Goal: Transaction & Acquisition: Purchase product/service

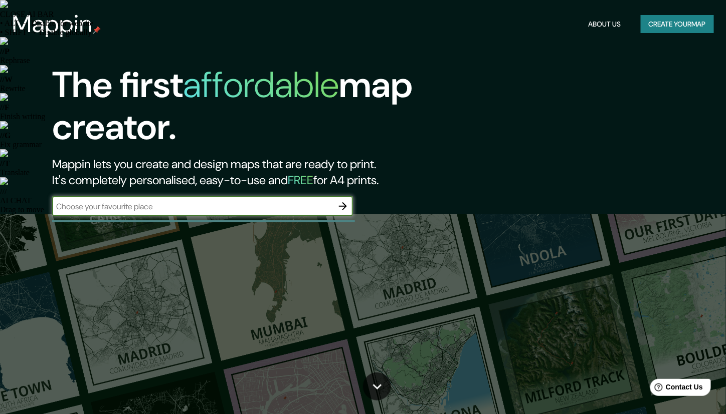
click at [258, 208] on input "text" at bounding box center [192, 207] width 281 height 12
type input "Bogotá"
click at [349, 208] on button "button" at bounding box center [343, 206] width 20 height 20
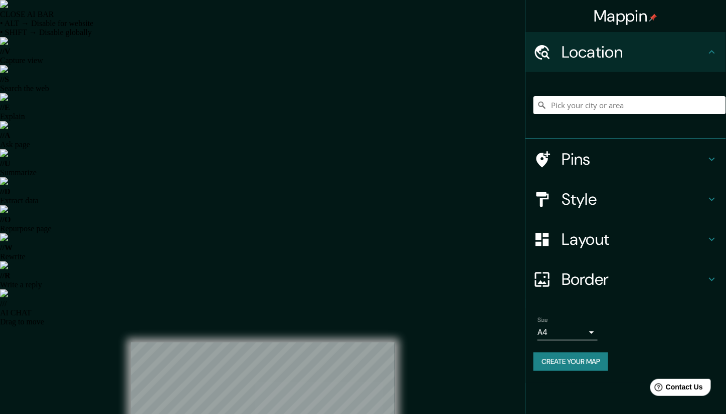
click at [722, 195] on div "Style" at bounding box center [625, 199] width 200 height 40
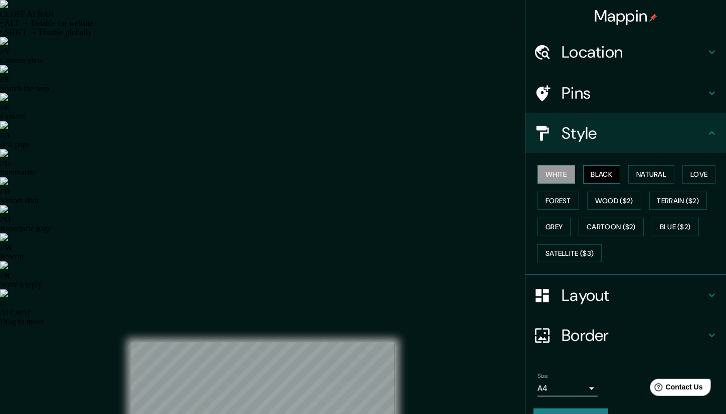
click at [591, 176] on button "Black" at bounding box center [602, 174] width 38 height 19
click at [560, 201] on button "Forest" at bounding box center [558, 201] width 42 height 19
click at [565, 169] on button "White" at bounding box center [556, 174] width 38 height 19
click at [602, 193] on button "Wood ($2)" at bounding box center [614, 201] width 54 height 19
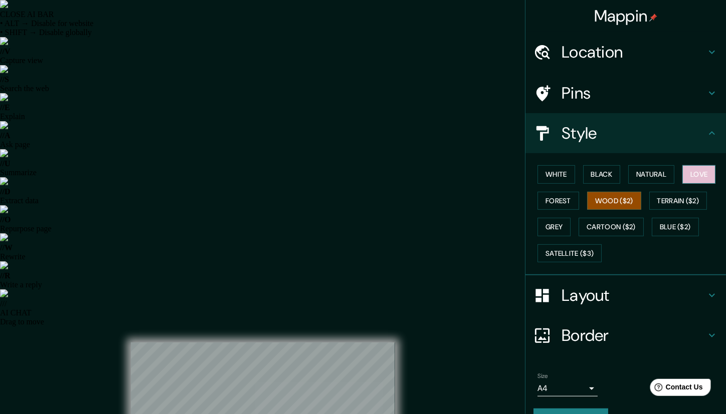
click at [682, 172] on button "Love" at bounding box center [698, 174] width 33 height 19
click at [600, 176] on button "Black" at bounding box center [602, 174] width 38 height 19
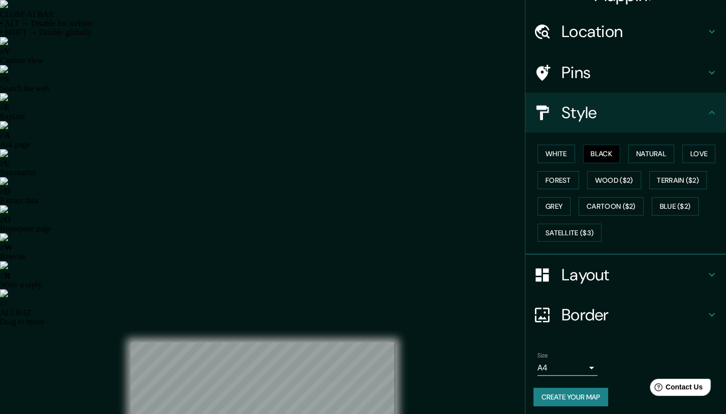
scroll to position [22, 0]
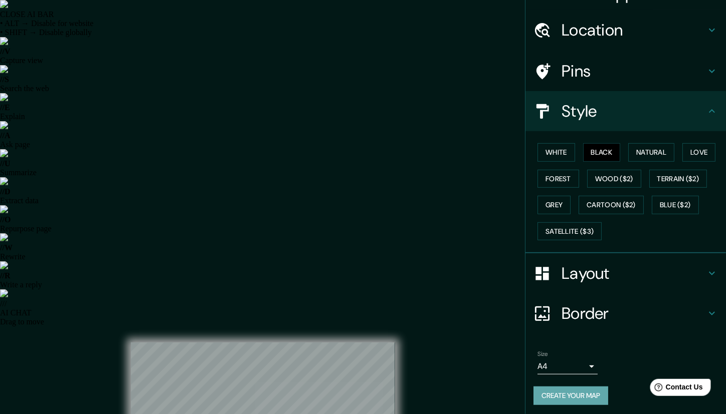
click at [556, 394] on button "Create your map" at bounding box center [570, 396] width 75 height 19
